Goal: Task Accomplishment & Management: Manage account settings

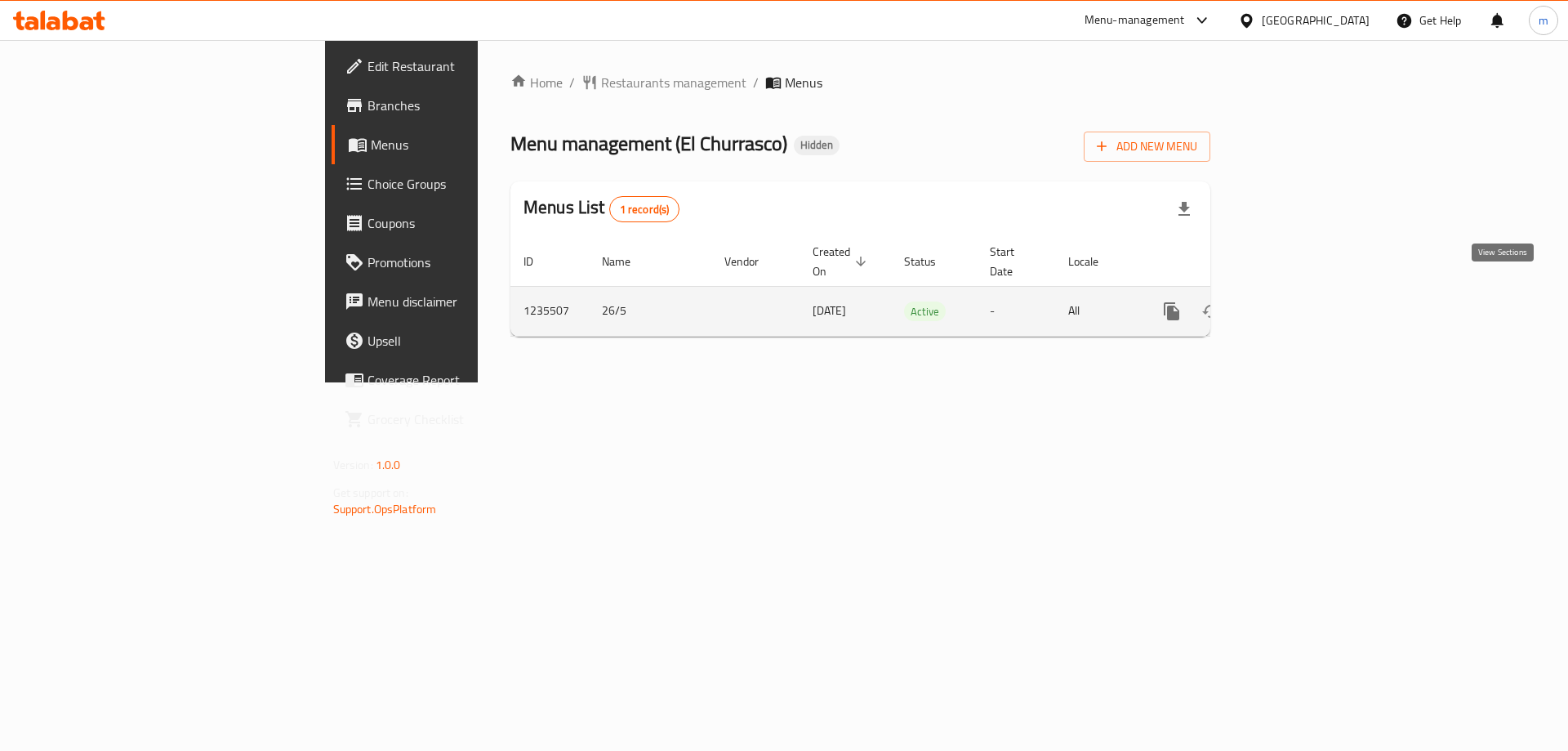
click at [1296, 304] on icon "enhanced table" at bounding box center [1289, 311] width 15 height 15
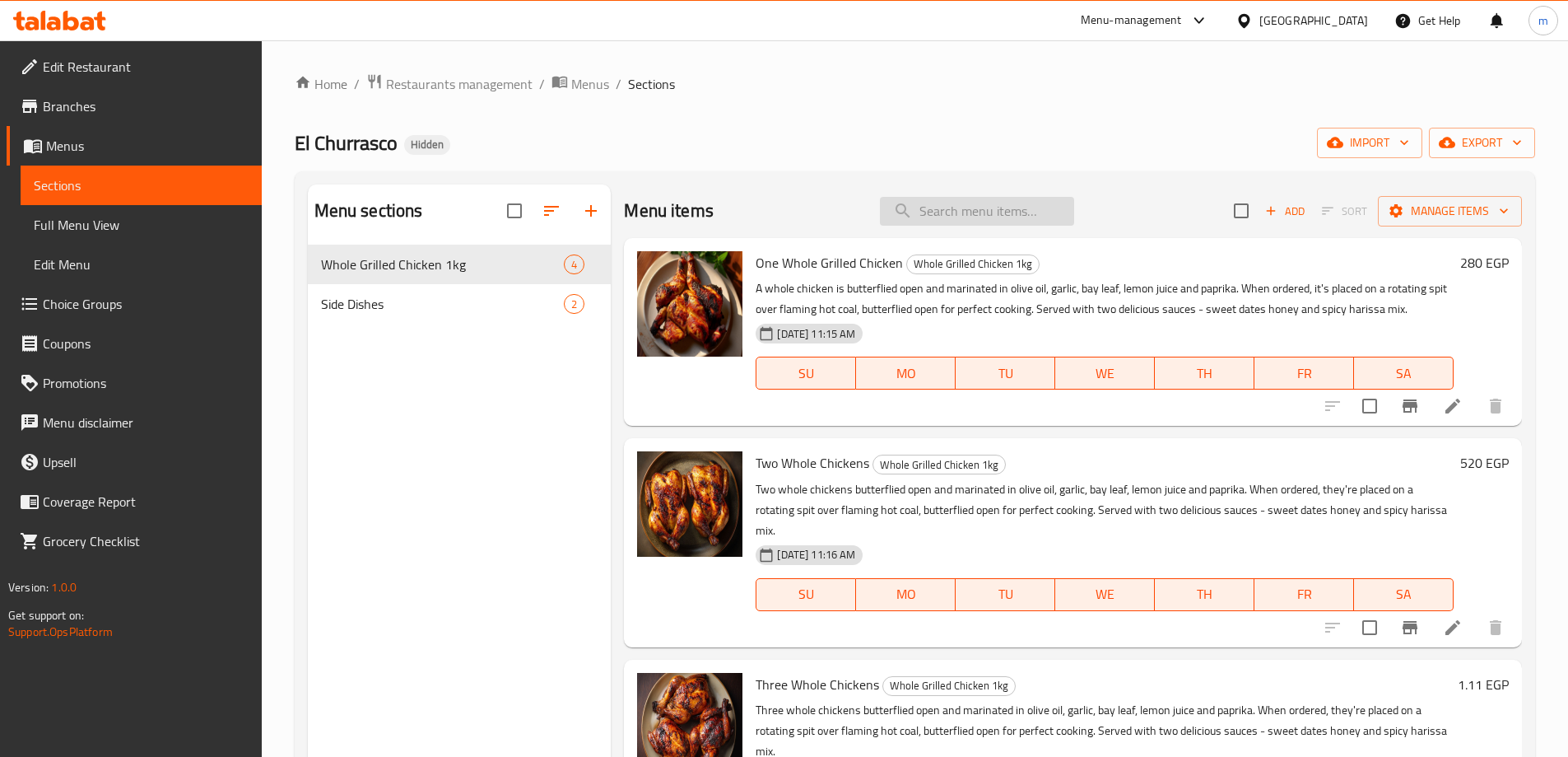
click at [935, 219] on input "search" at bounding box center [976, 210] width 195 height 29
paste input "Three Whole Chickens"
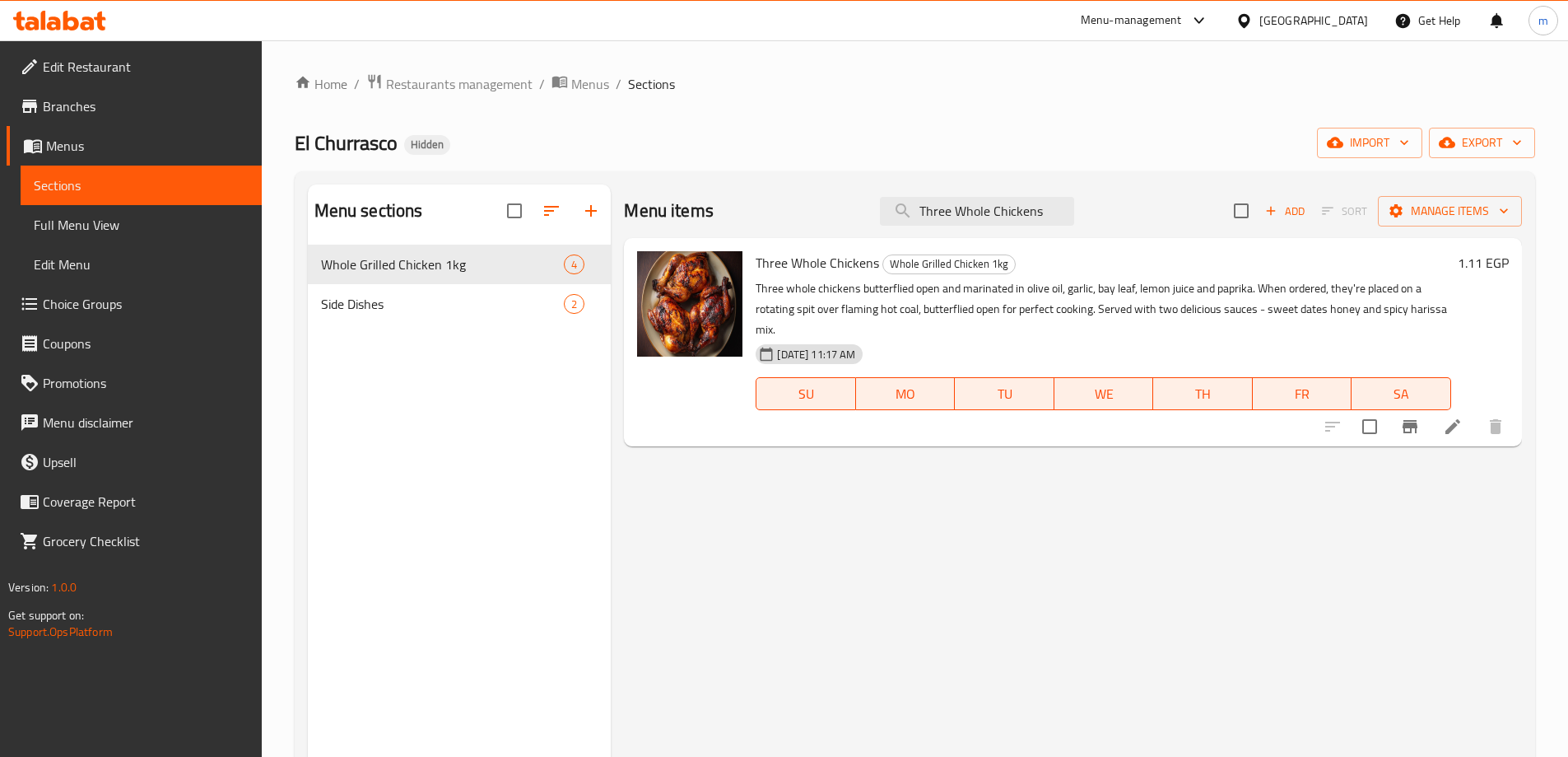
type input "Three Whole Chickens"
click at [1458, 427] on icon at bounding box center [1453, 426] width 19 height 19
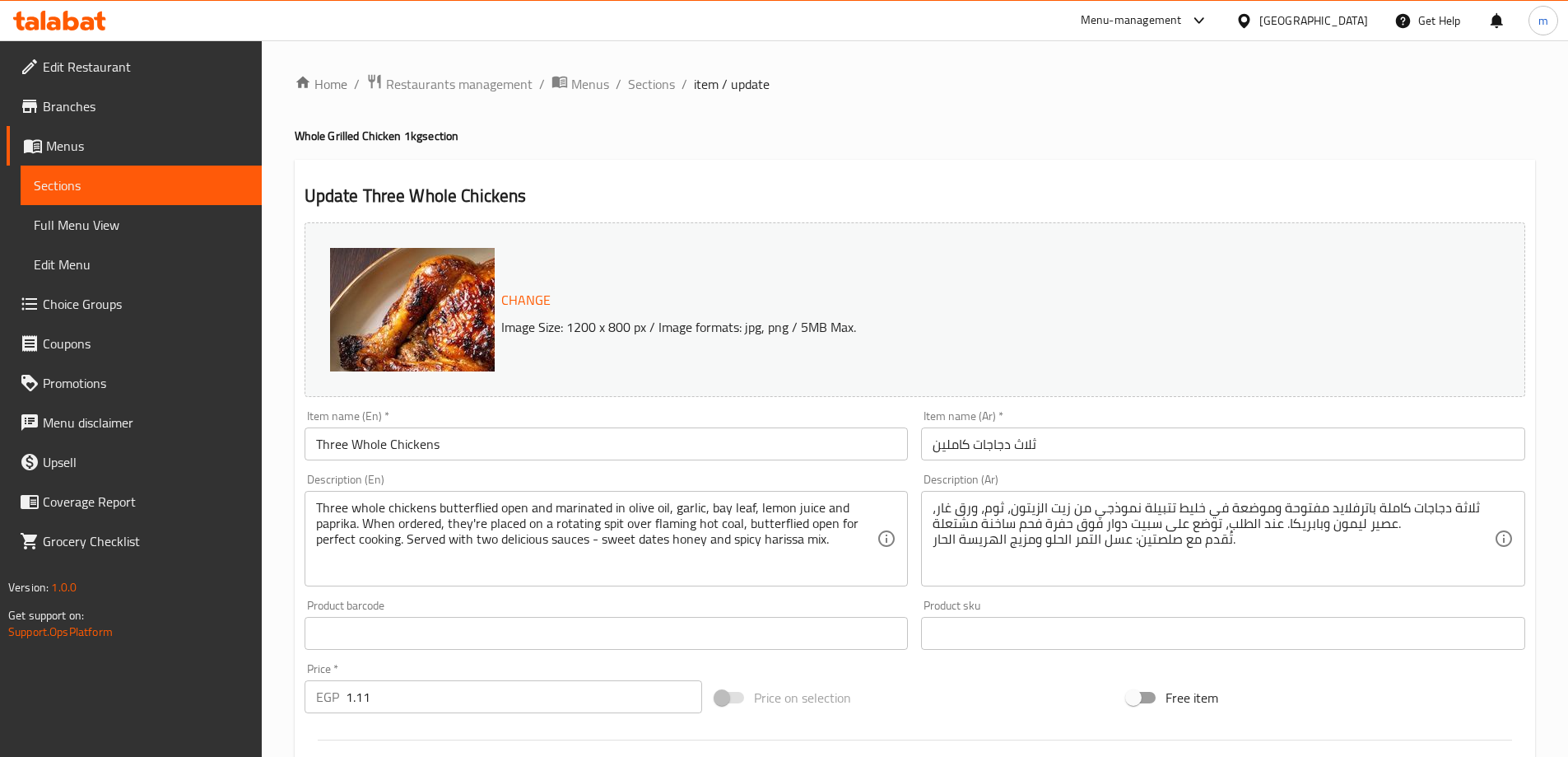
click at [842, 325] on p "Image Size: 1200 x 800 px / Image formats: jpg, png / 5MB Max." at bounding box center [933, 326] width 878 height 19
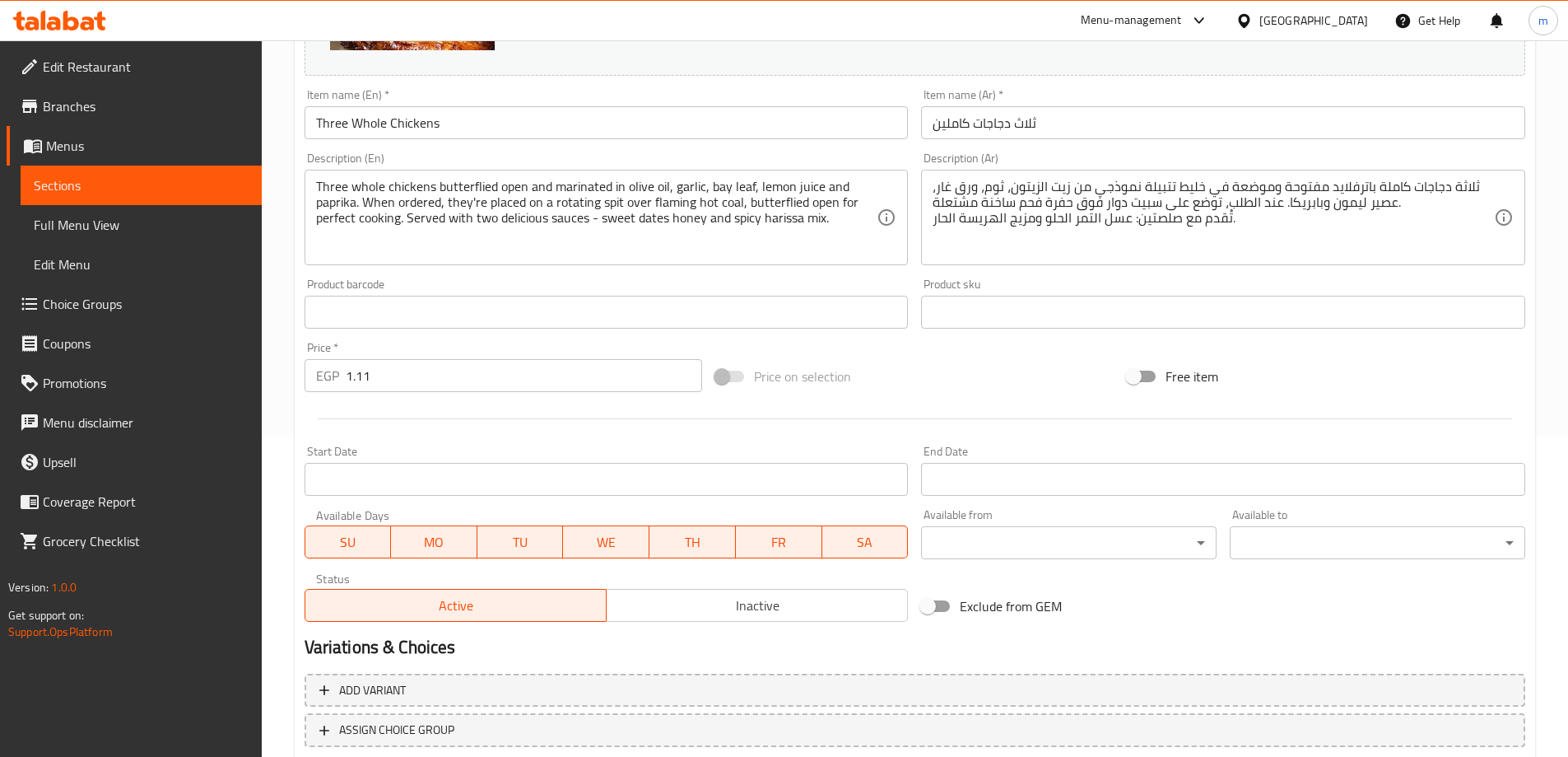
scroll to position [430, 0]
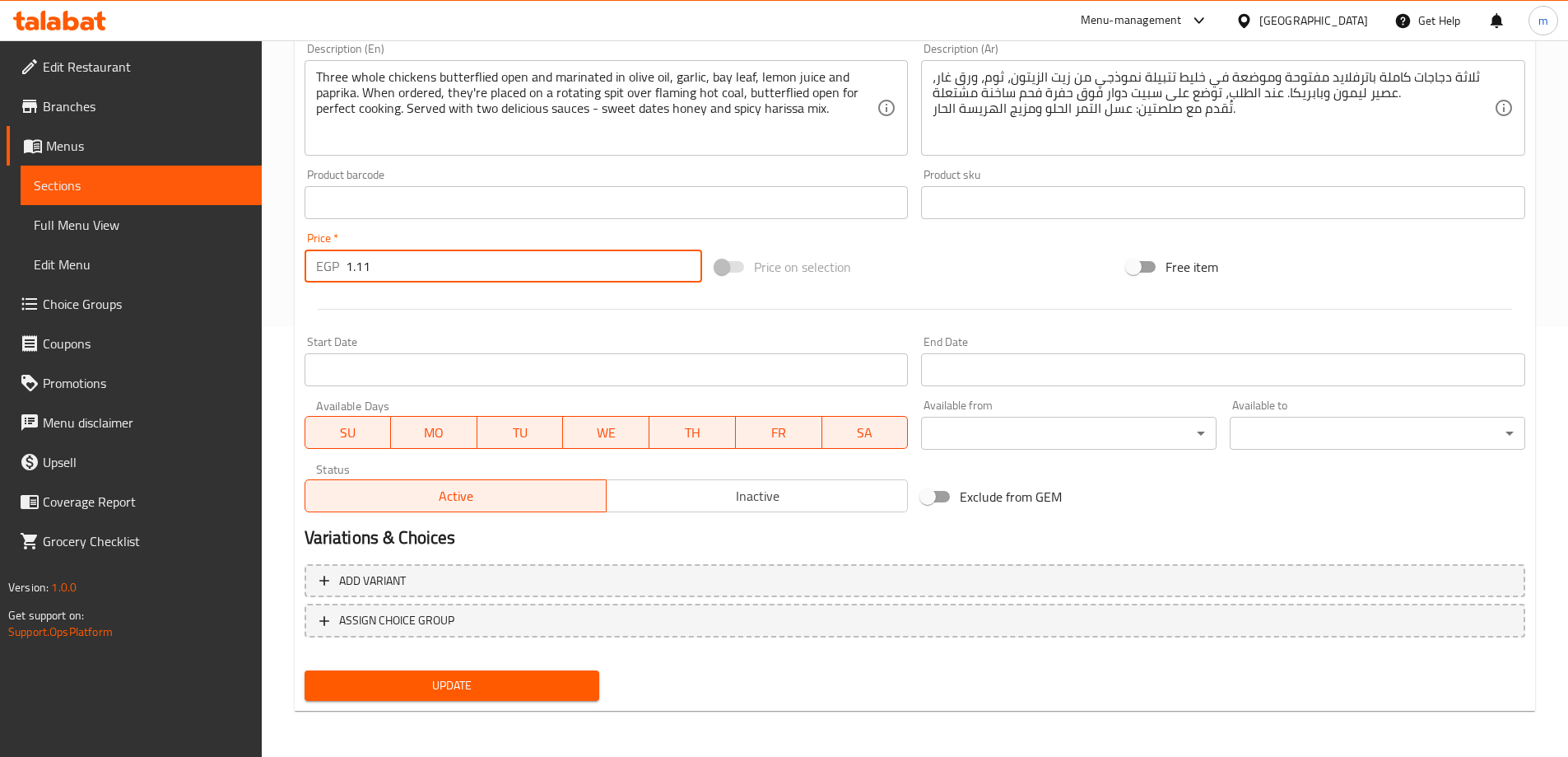
drag, startPoint x: 389, startPoint y: 268, endPoint x: 338, endPoint y: 270, distance: 51.0
click at [338, 270] on div "EGP 1.11 Price *" at bounding box center [504, 266] width 399 height 33
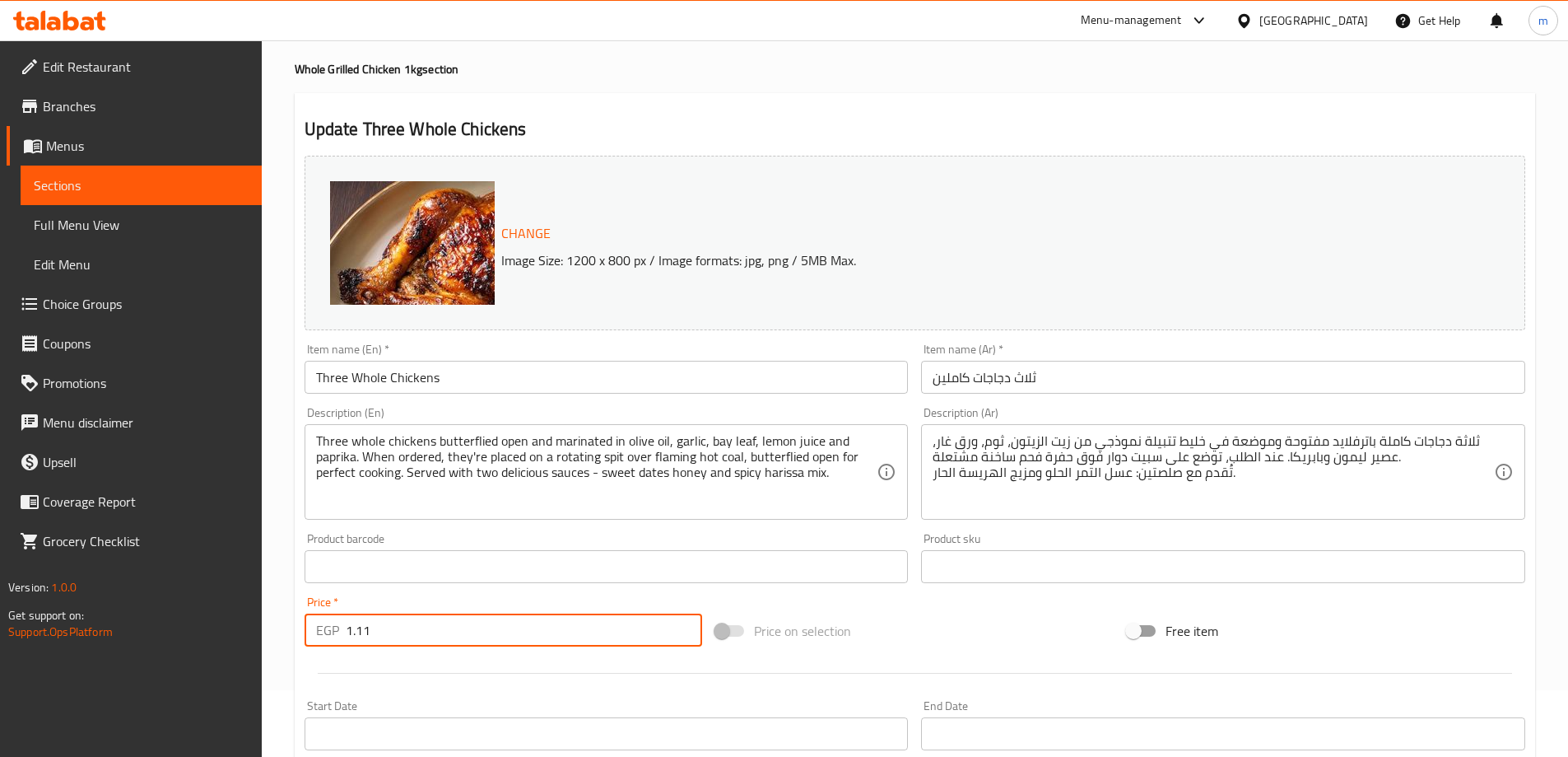
scroll to position [0, 0]
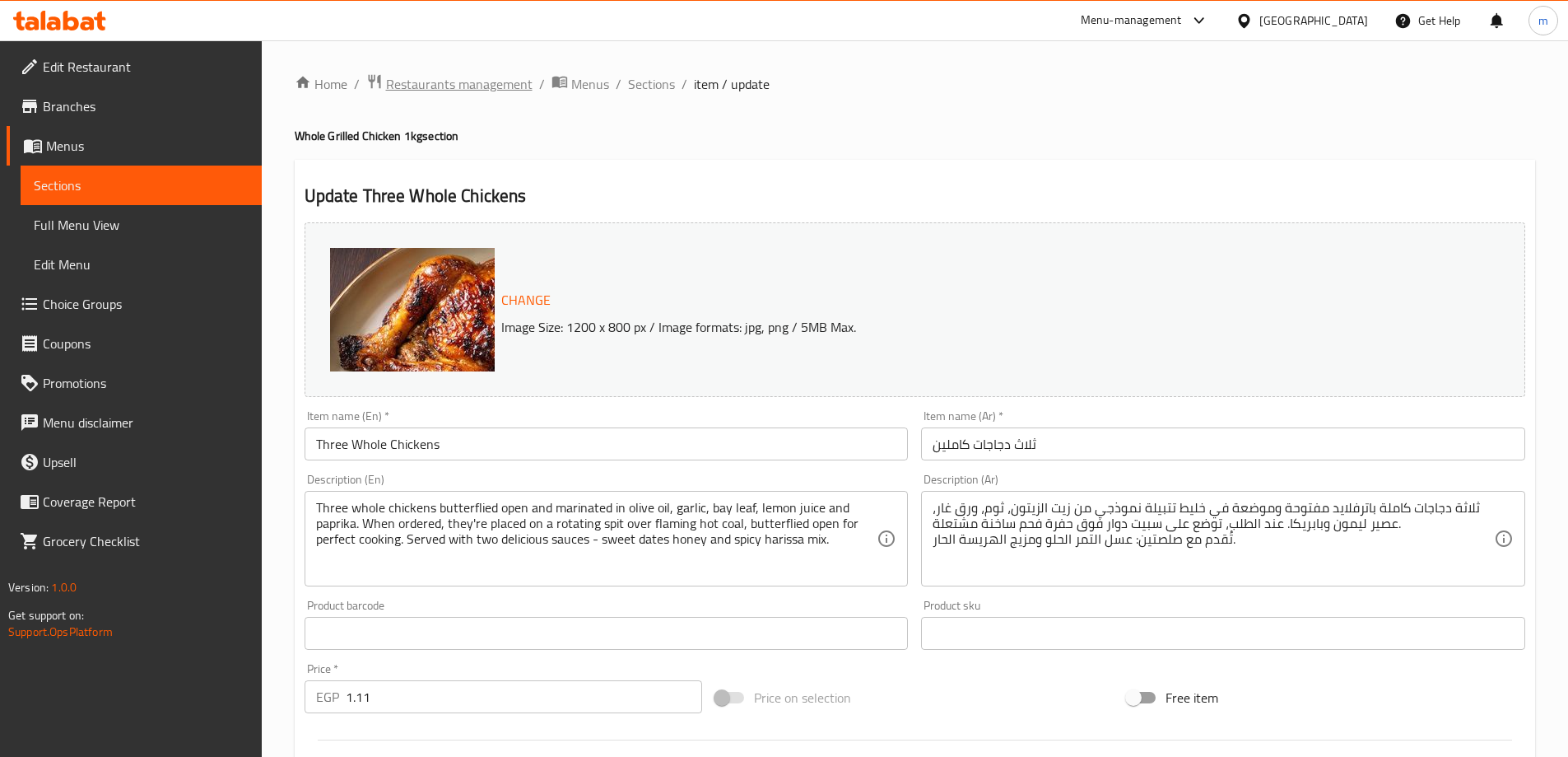
click at [469, 74] on span "Restaurants management" at bounding box center [459, 83] width 147 height 19
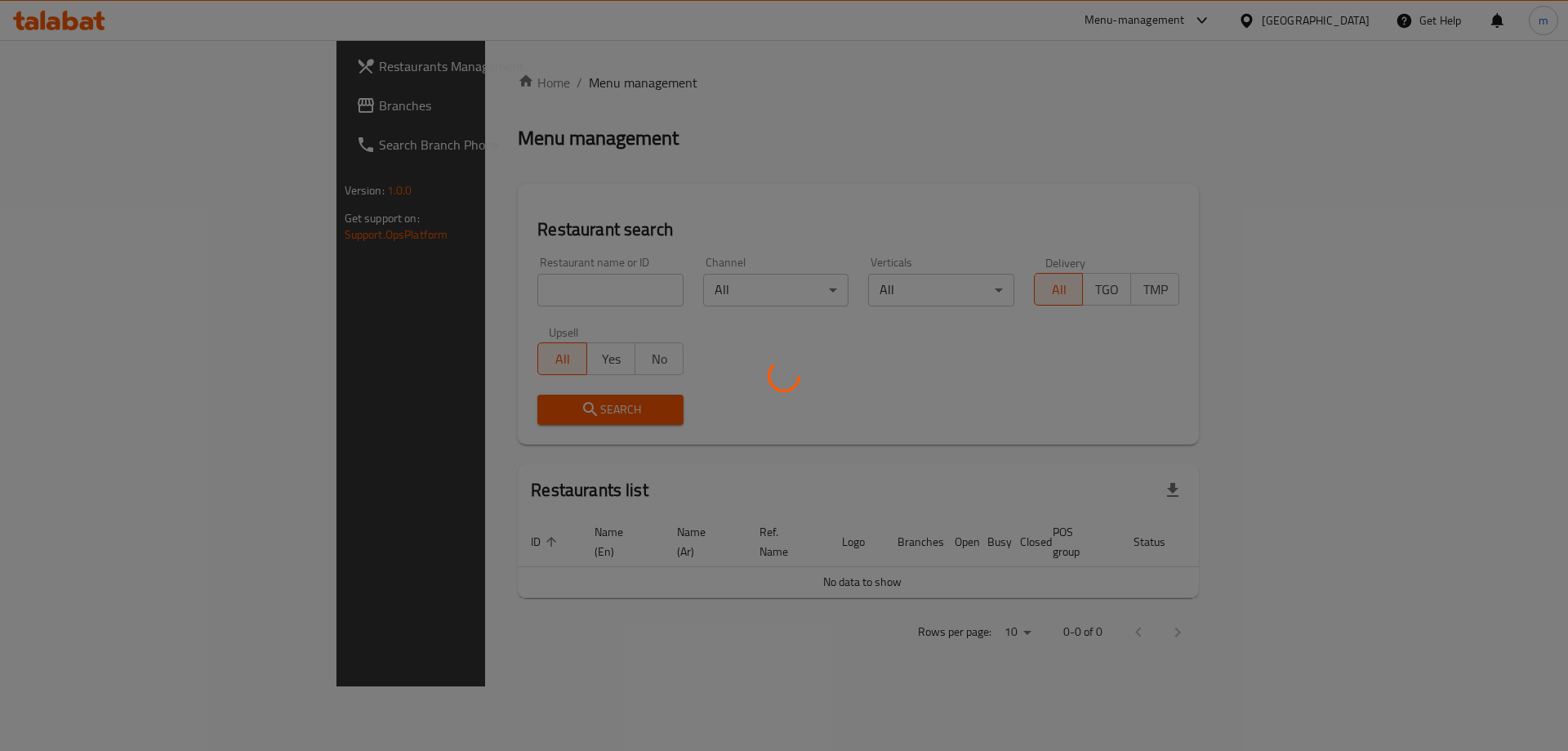
click at [87, 105] on div at bounding box center [784, 376] width 1568 height 751
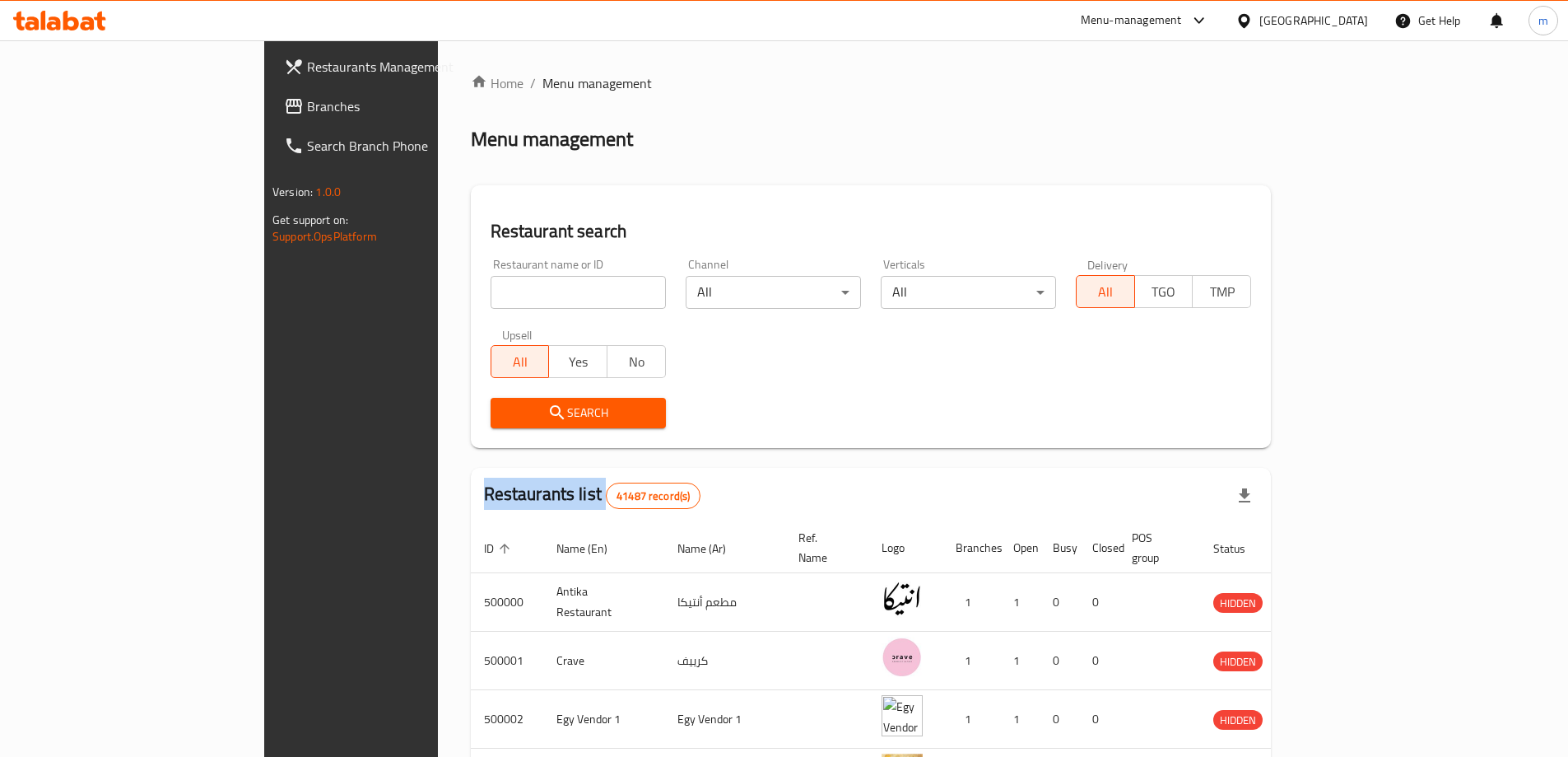
click at [88, 106] on div at bounding box center [784, 378] width 1568 height 757
click at [307, 106] on span "Branches" at bounding box center [410, 105] width 206 height 19
